Goal: Information Seeking & Learning: Learn about a topic

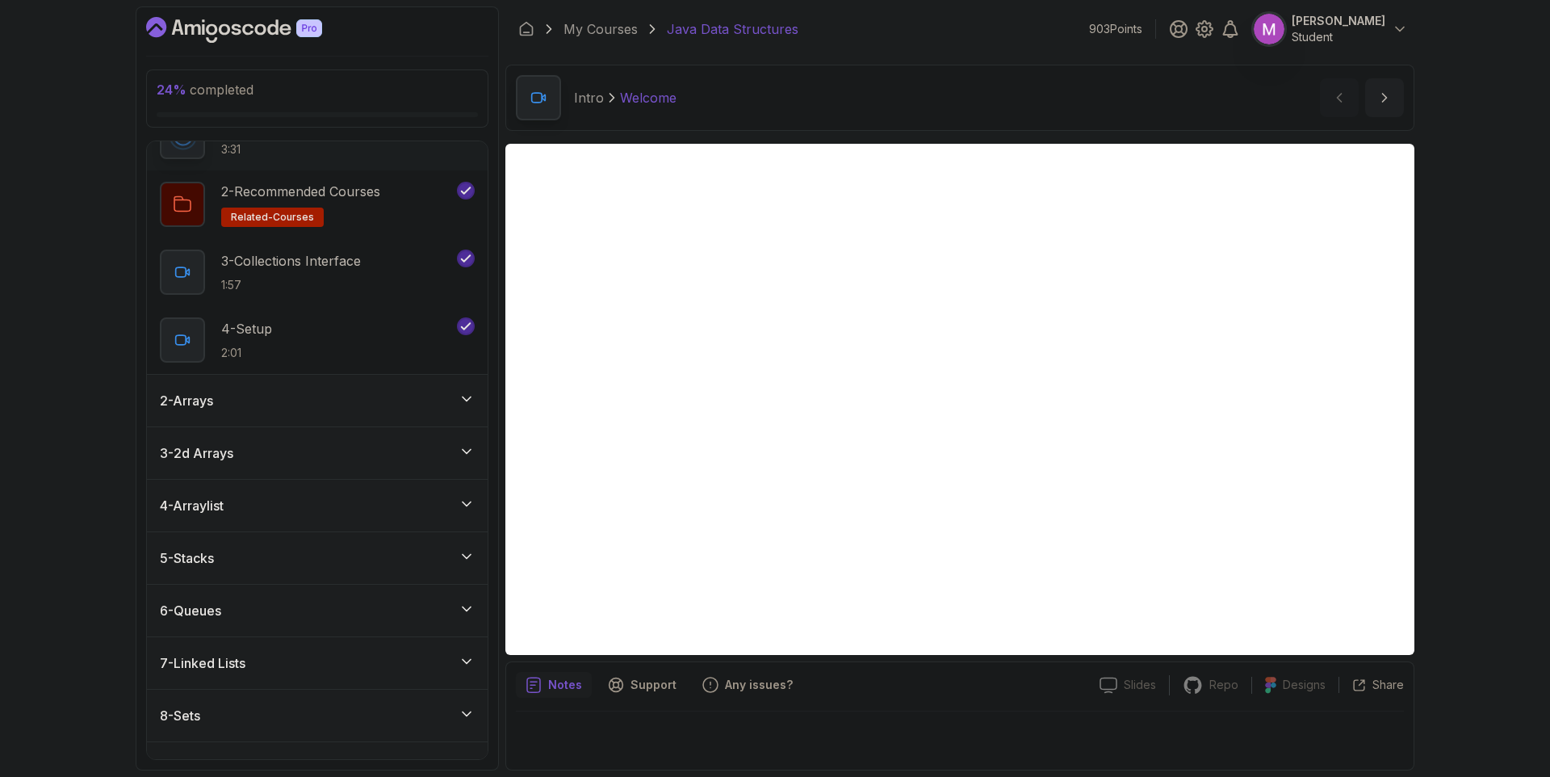
scroll to position [96, 0]
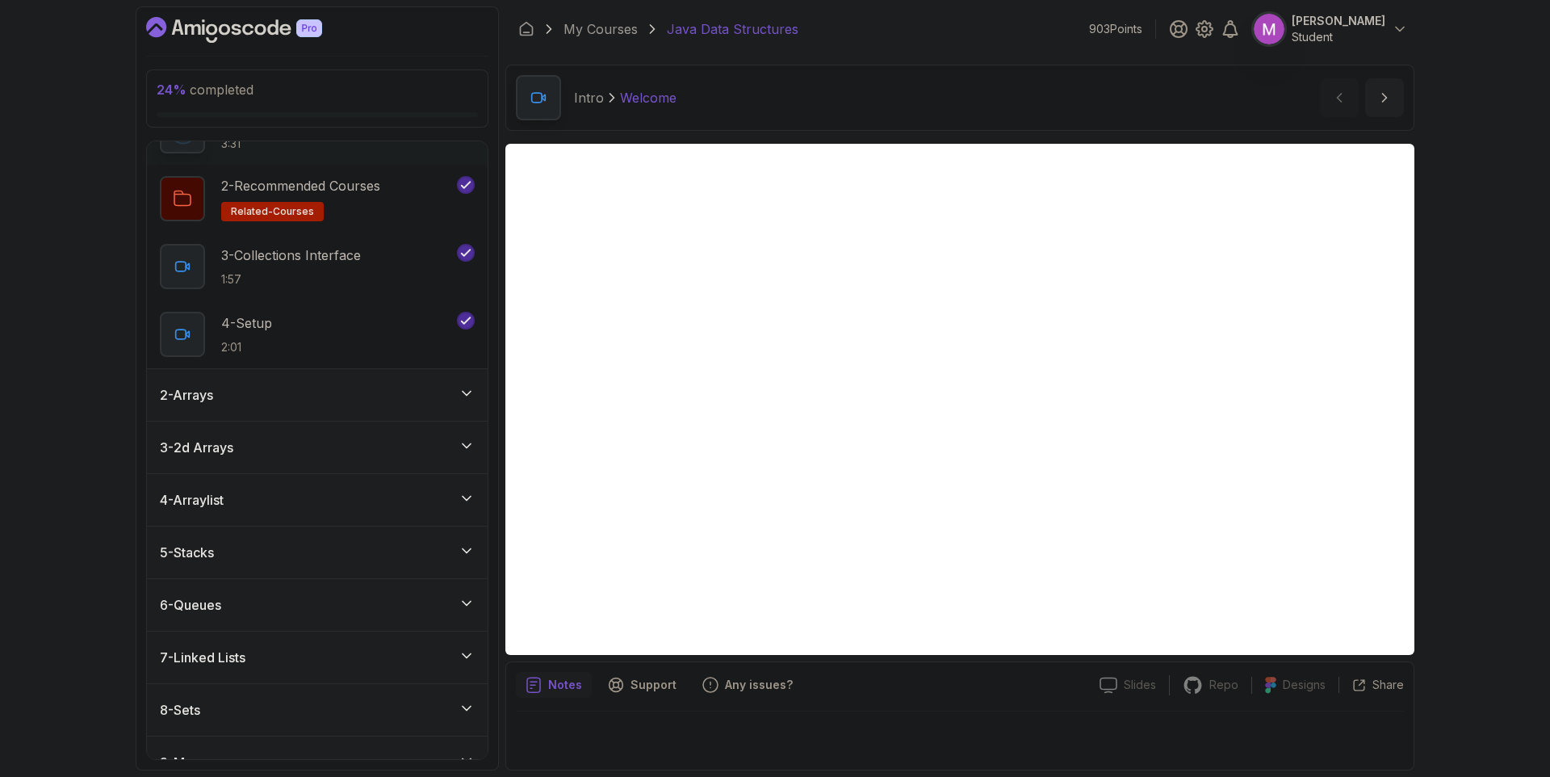
click at [451, 545] on div "5 - Stacks" at bounding box center [317, 552] width 315 height 19
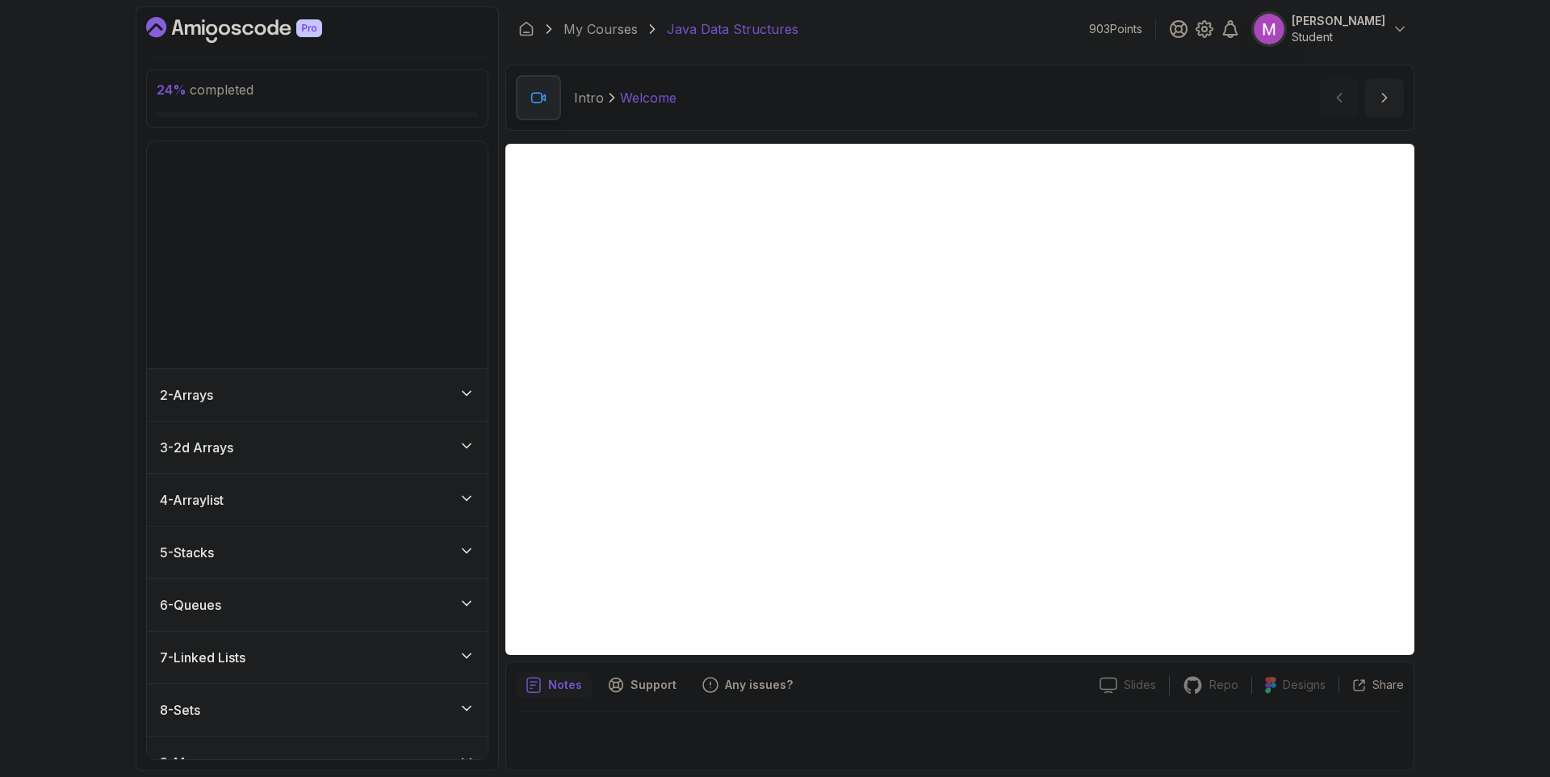
scroll to position [0, 0]
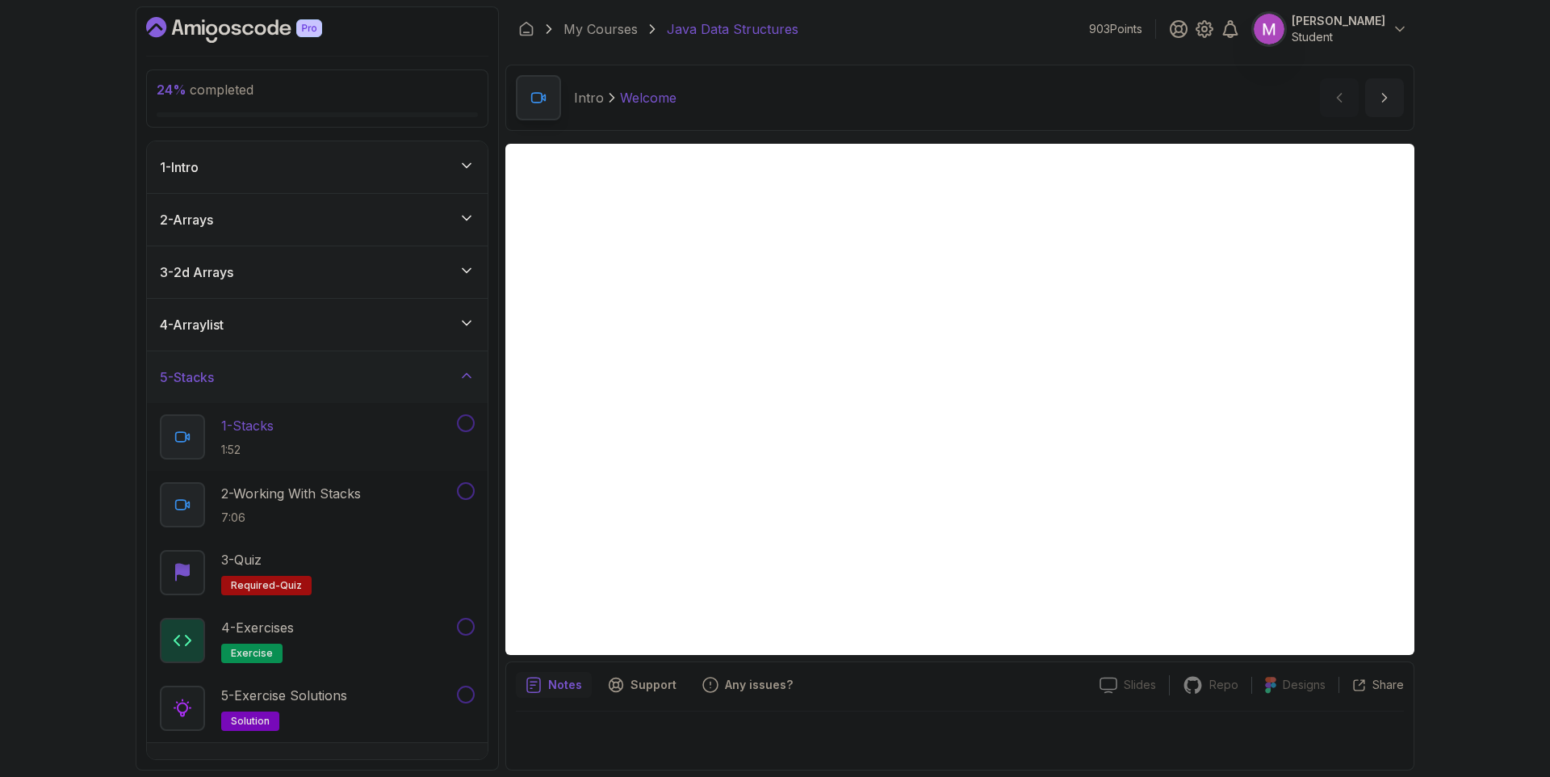
click at [344, 447] on div "1 - Stacks 1:52" at bounding box center [307, 436] width 294 height 45
click at [469, 419] on button at bounding box center [466, 423] width 18 height 18
click at [375, 501] on div "2 - Working With Stacks 7:06" at bounding box center [307, 504] width 294 height 45
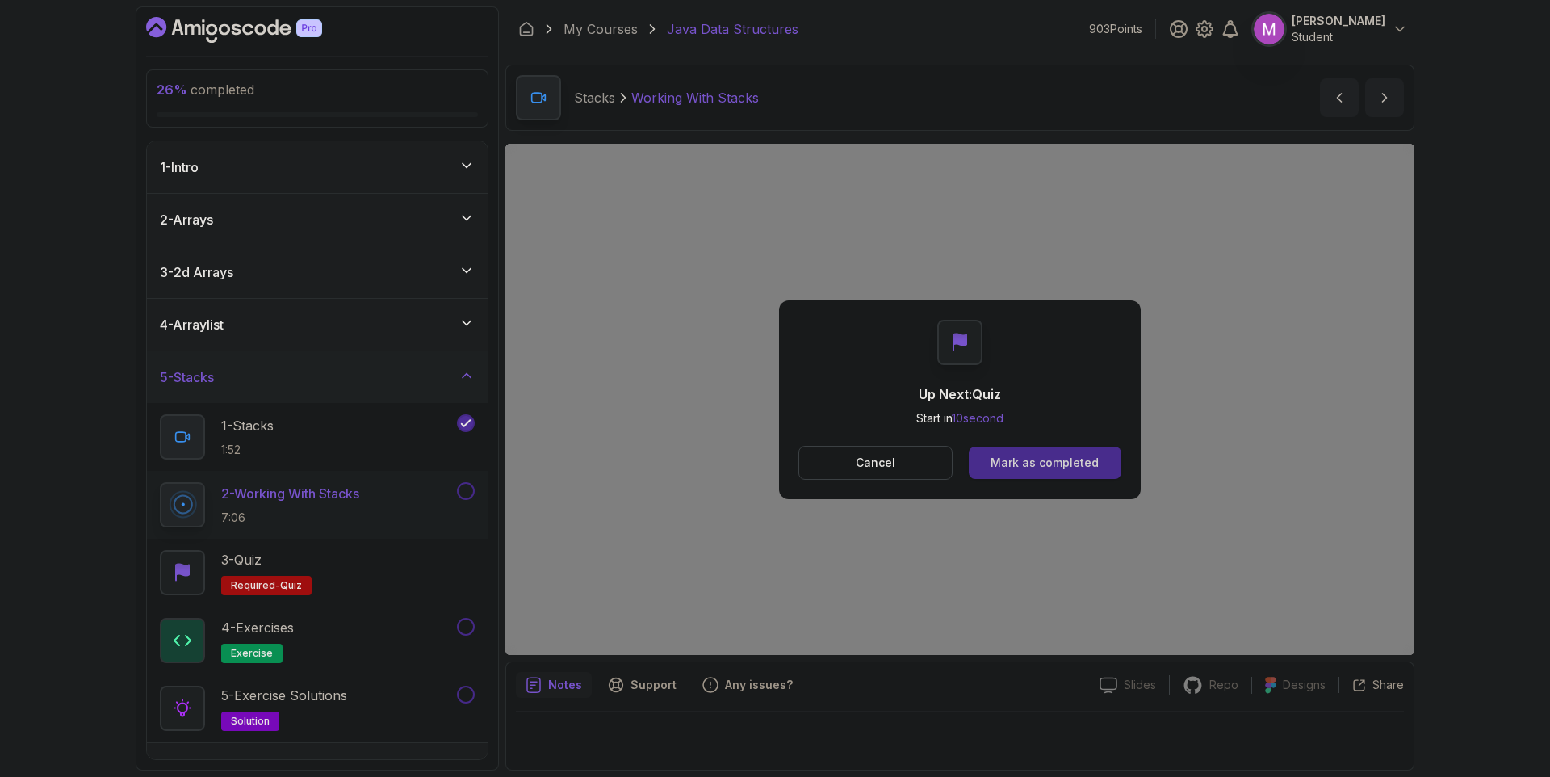
click at [1042, 467] on div "Mark as completed" at bounding box center [1045, 463] width 108 height 16
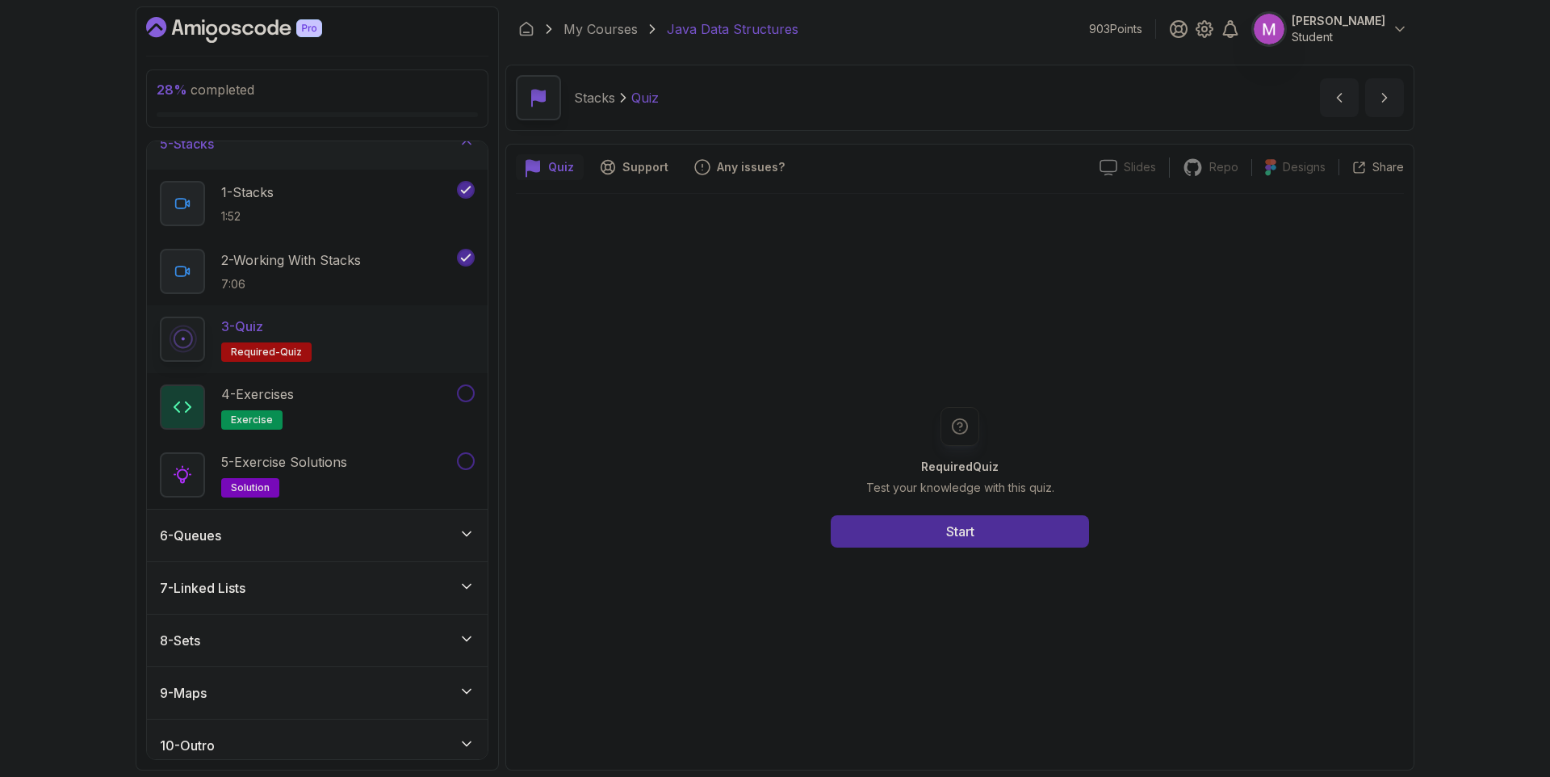
scroll to position [245, 0]
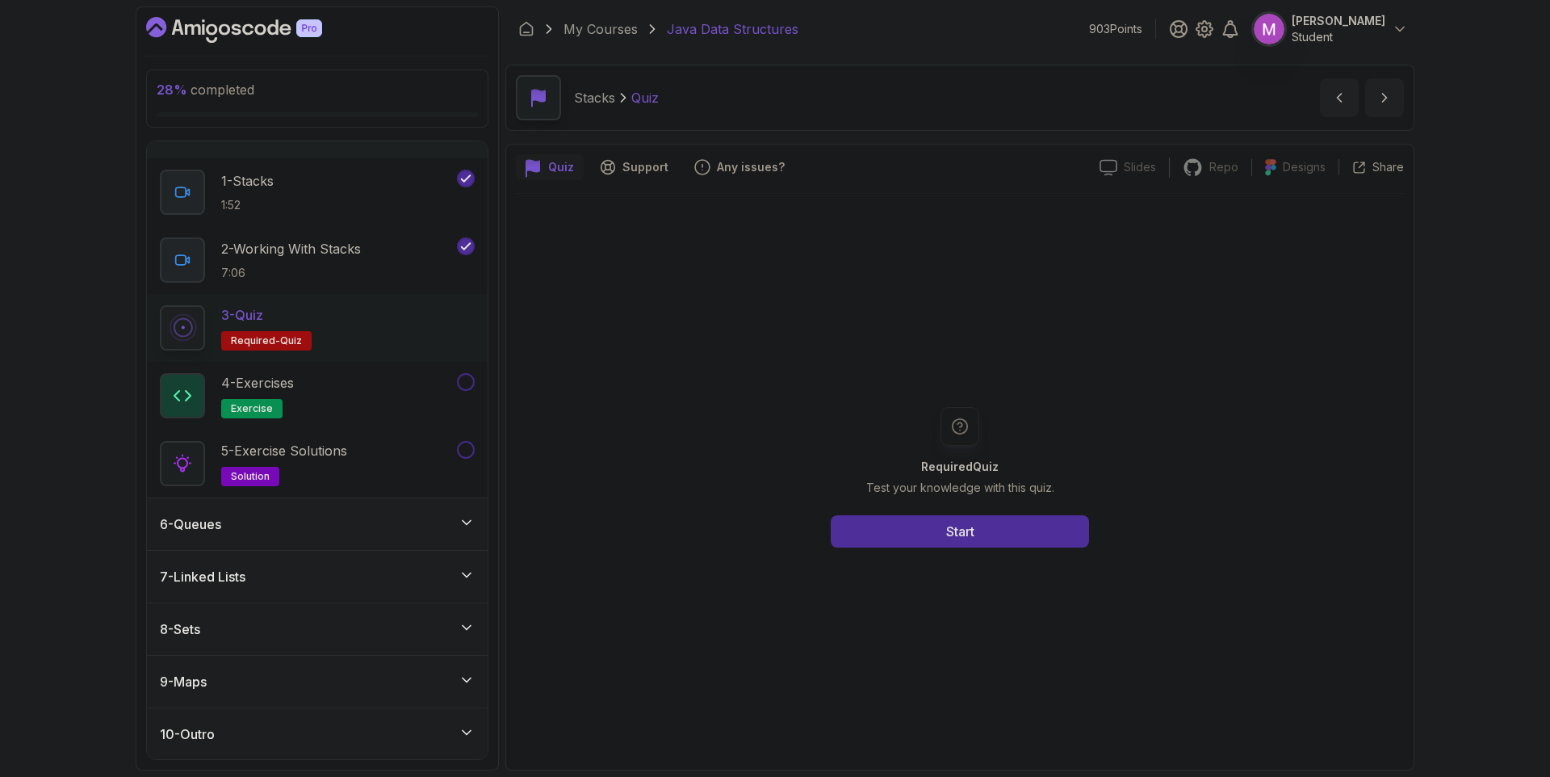
click at [393, 519] on div "6 - Queues" at bounding box center [317, 523] width 315 height 19
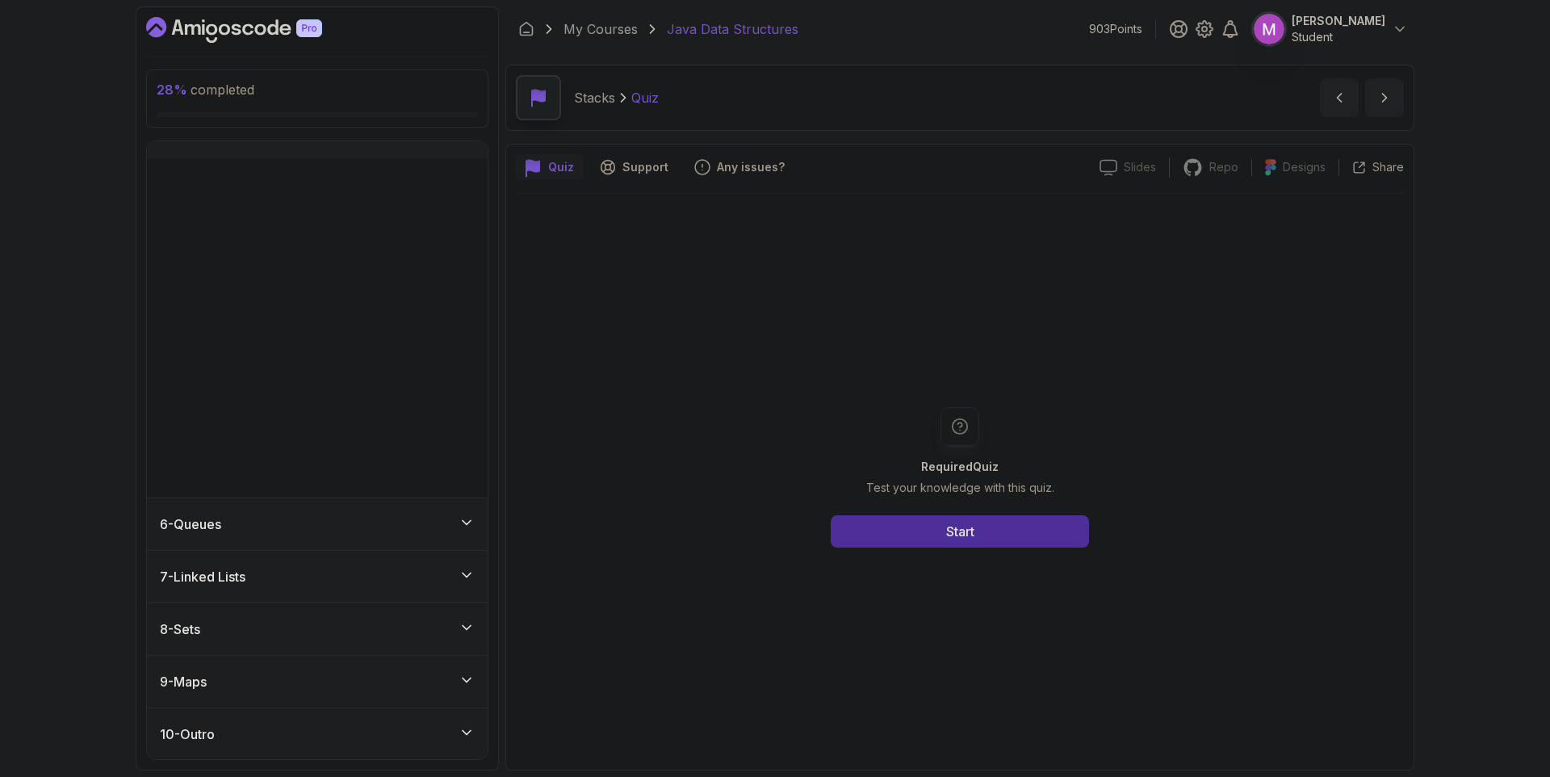
scroll to position [0, 0]
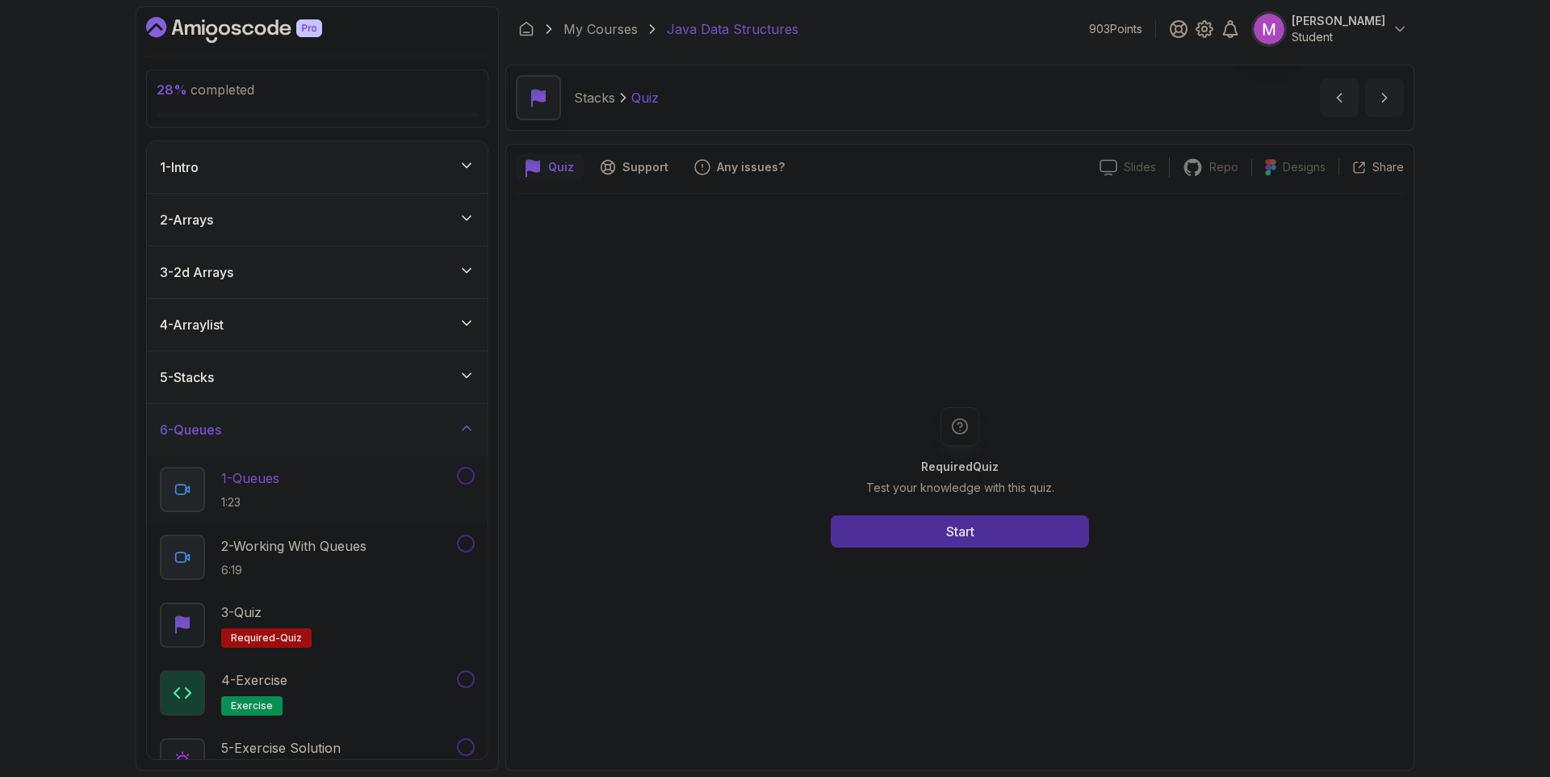
click at [367, 491] on div "1 - Queues 1:23" at bounding box center [307, 489] width 294 height 45
